Goal: Information Seeking & Learning: Learn about a topic

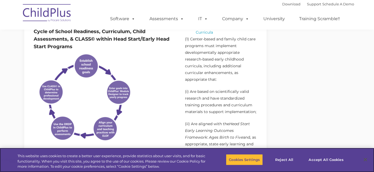
scroll to position [404, 0]
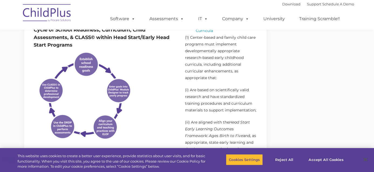
click at [100, 101] on img at bounding box center [84, 97] width 101 height 95
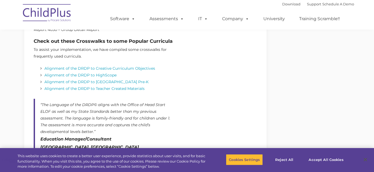
scroll to position [714, 0]
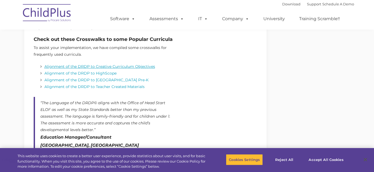
click at [143, 67] on link "Alignment of the DRDP to Creative Curriculum Objectives" at bounding box center [99, 66] width 111 height 5
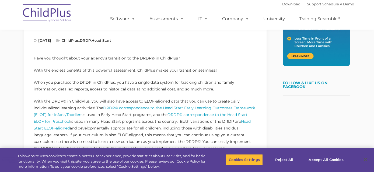
scroll to position [171, 0]
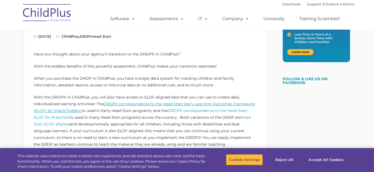
click at [173, 104] on link "DRDP© correspondence to the Head Start Early Learning Outcomes Framework (ELOF)…" at bounding box center [144, 108] width 221 height 12
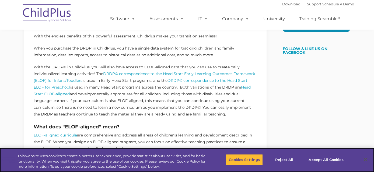
scroll to position [202, 0]
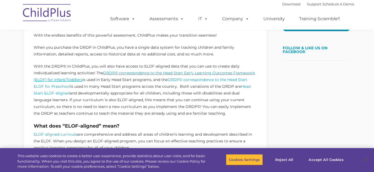
click at [242, 74] on link "DRDP© correspondence to the Head Start Early Learning Outcomes Framework (ELOF)…" at bounding box center [144, 77] width 221 height 12
